Goal: Task Accomplishment & Management: Use online tool/utility

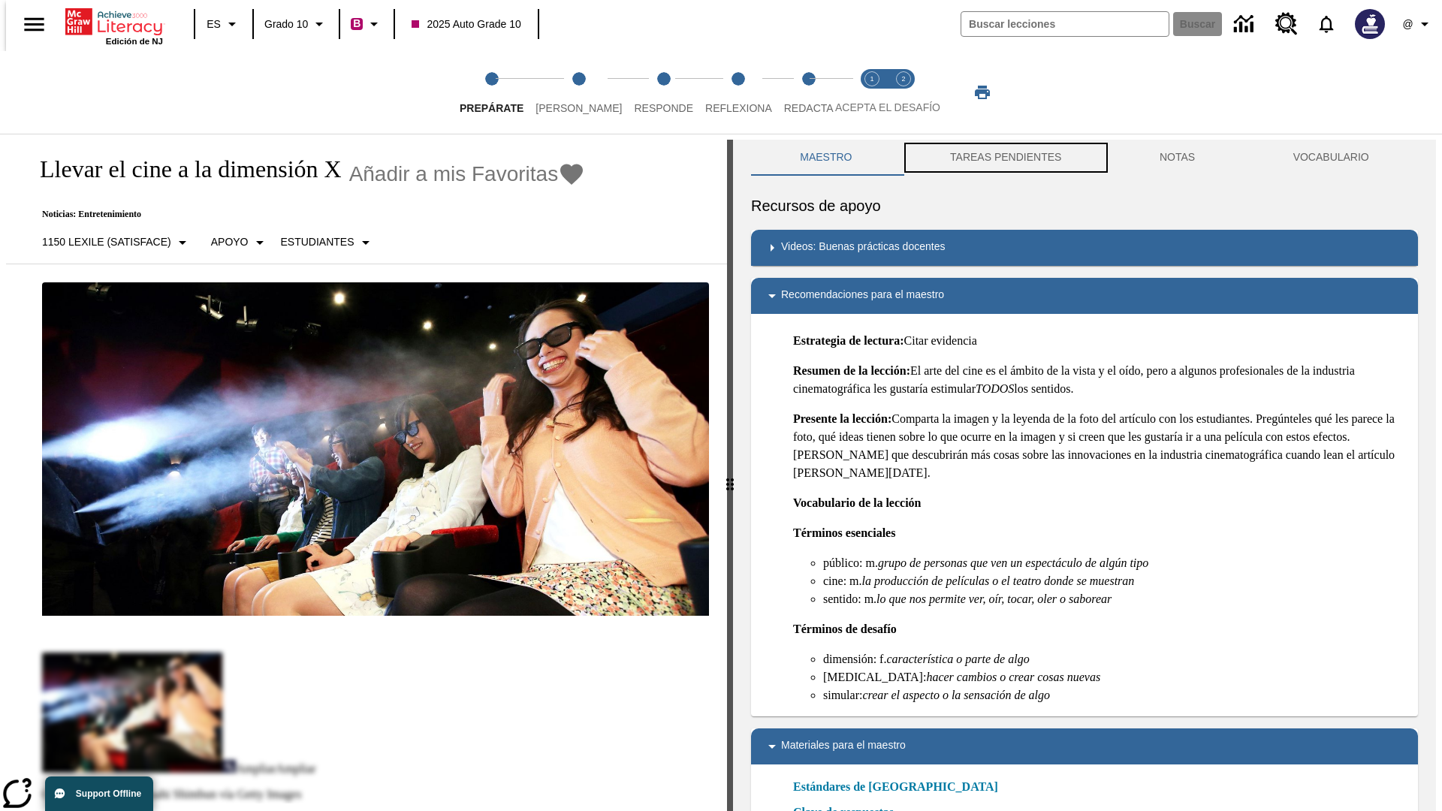
click at [1004, 158] on button "TAREAS PENDIENTES" at bounding box center [1006, 158] width 210 height 36
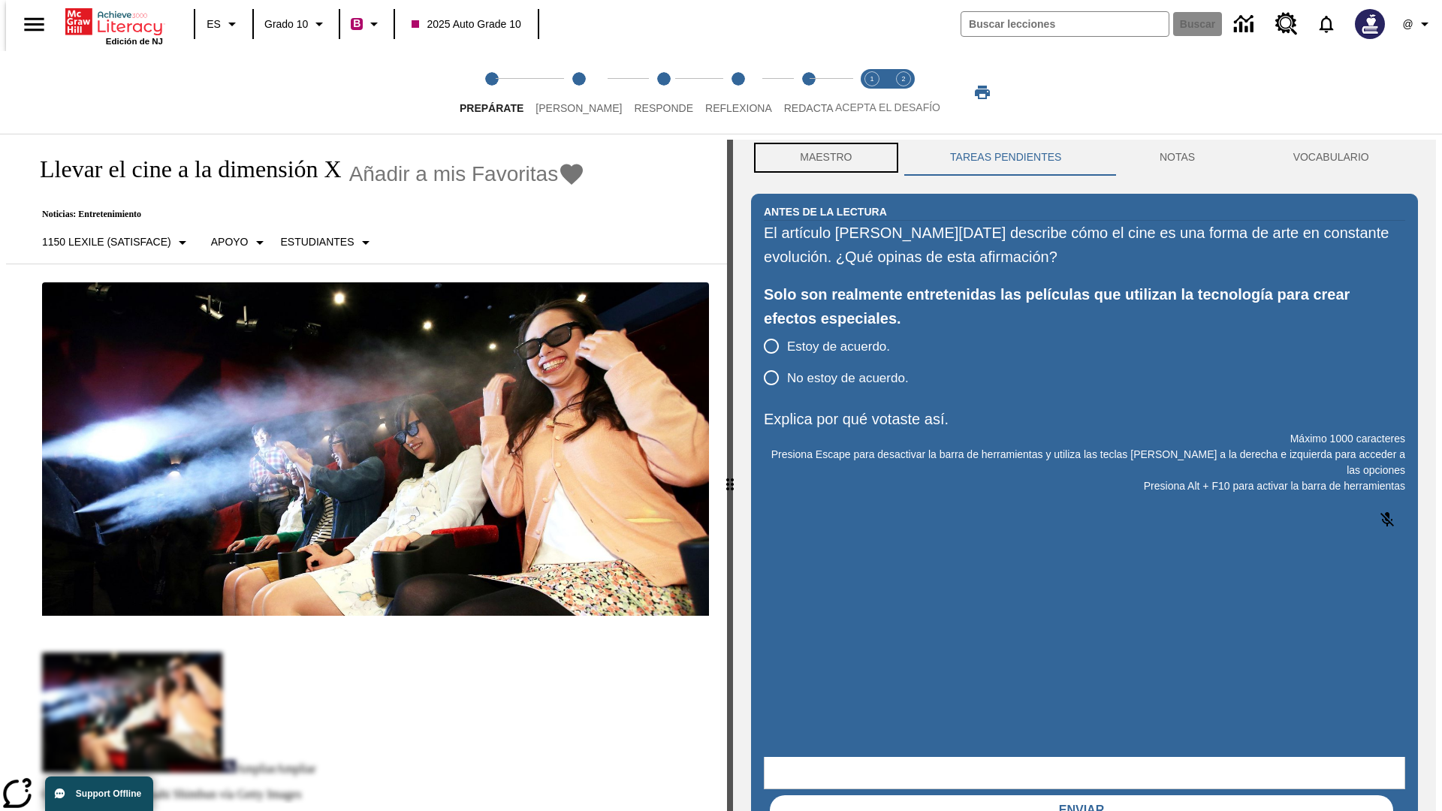
scroll to position [1, 0]
click at [822, 158] on button "Maestro" at bounding box center [826, 157] width 150 height 36
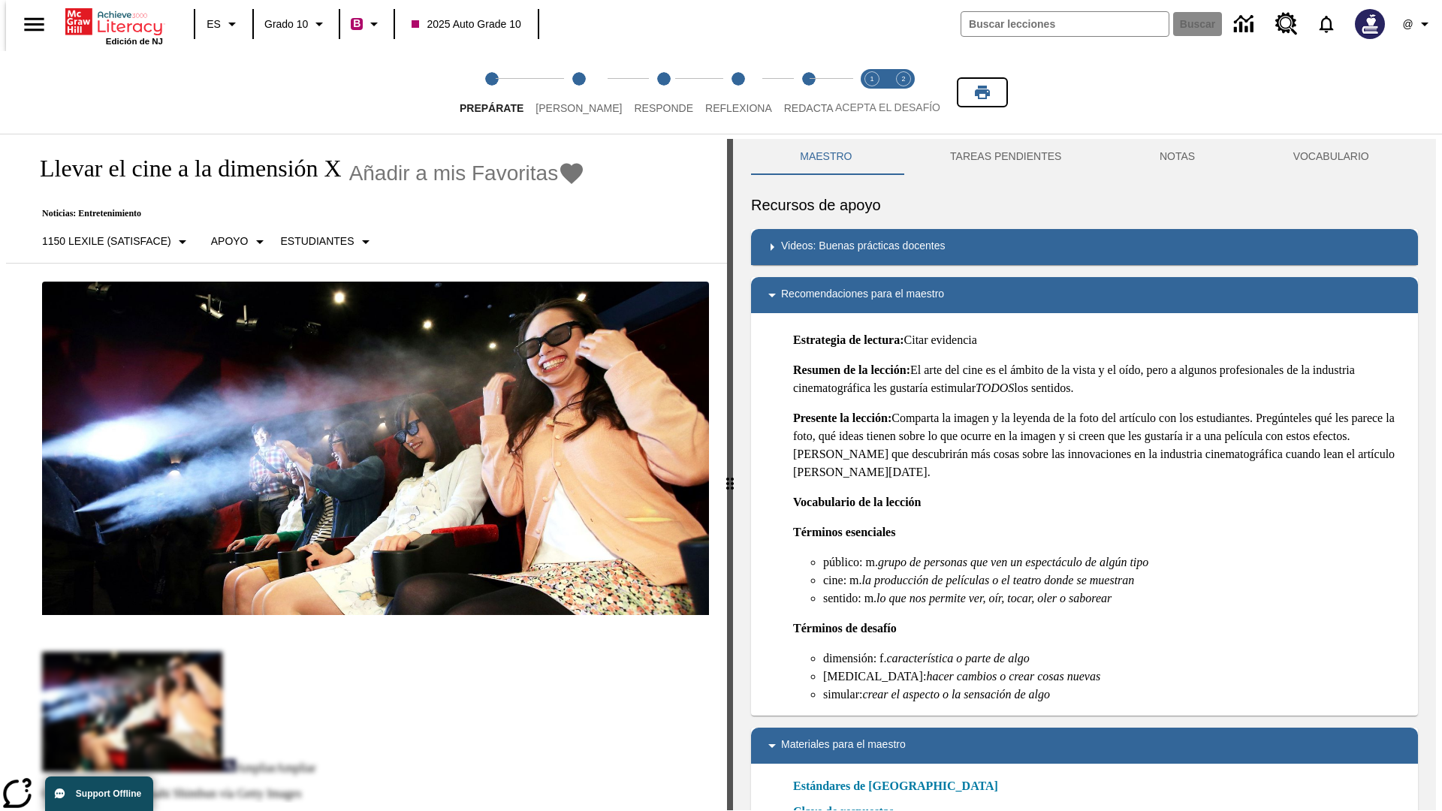
click at [983, 92] on icon "Imprimir" at bounding box center [982, 93] width 15 height 14
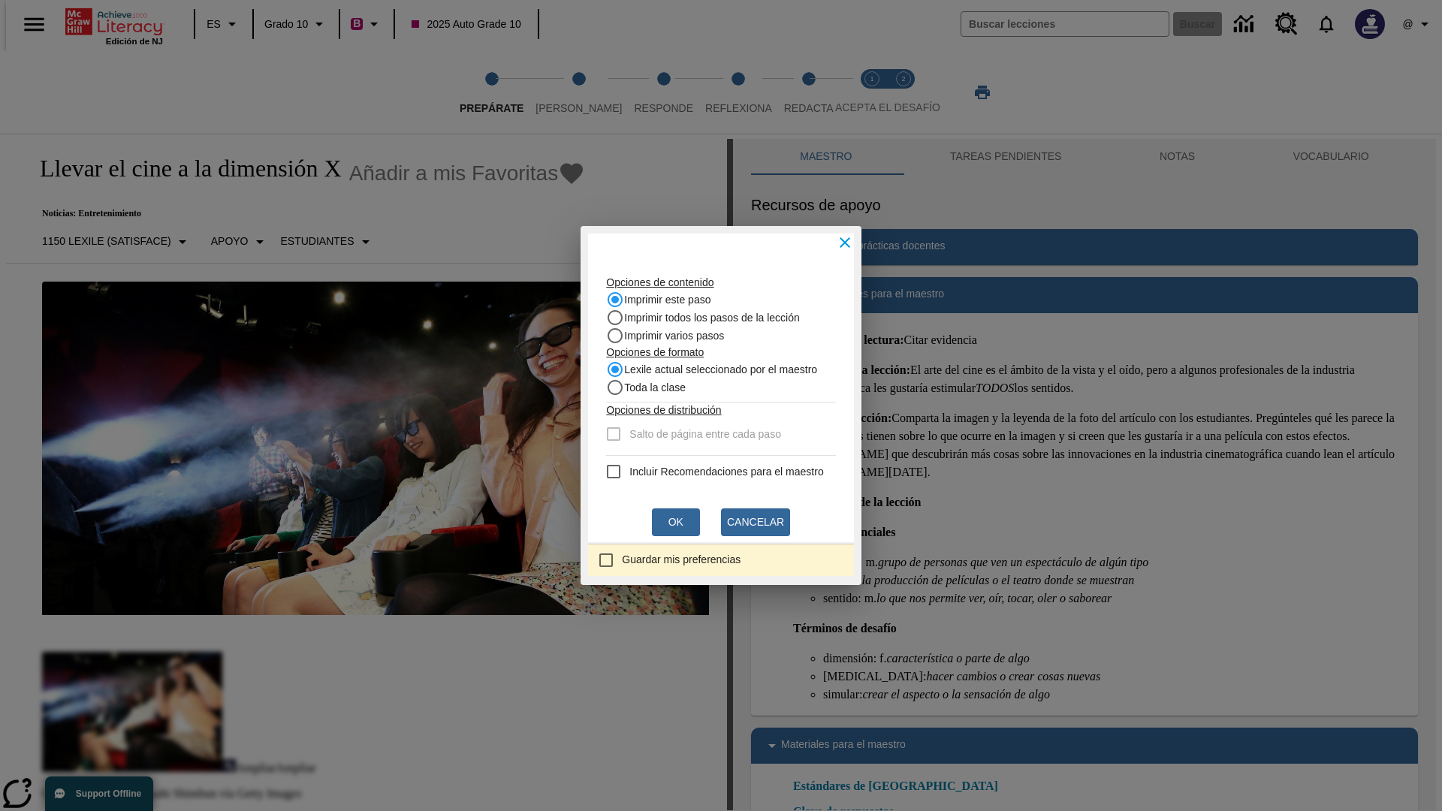
click at [605, 472] on recommendation "Incluir Recomendaciones para el maestro" at bounding box center [614, 472] width 18 height 18
checkbox recommendation "true"
click at [676, 522] on button "Ok" at bounding box center [676, 523] width 48 height 28
